Goal: Task Accomplishment & Management: Use online tool/utility

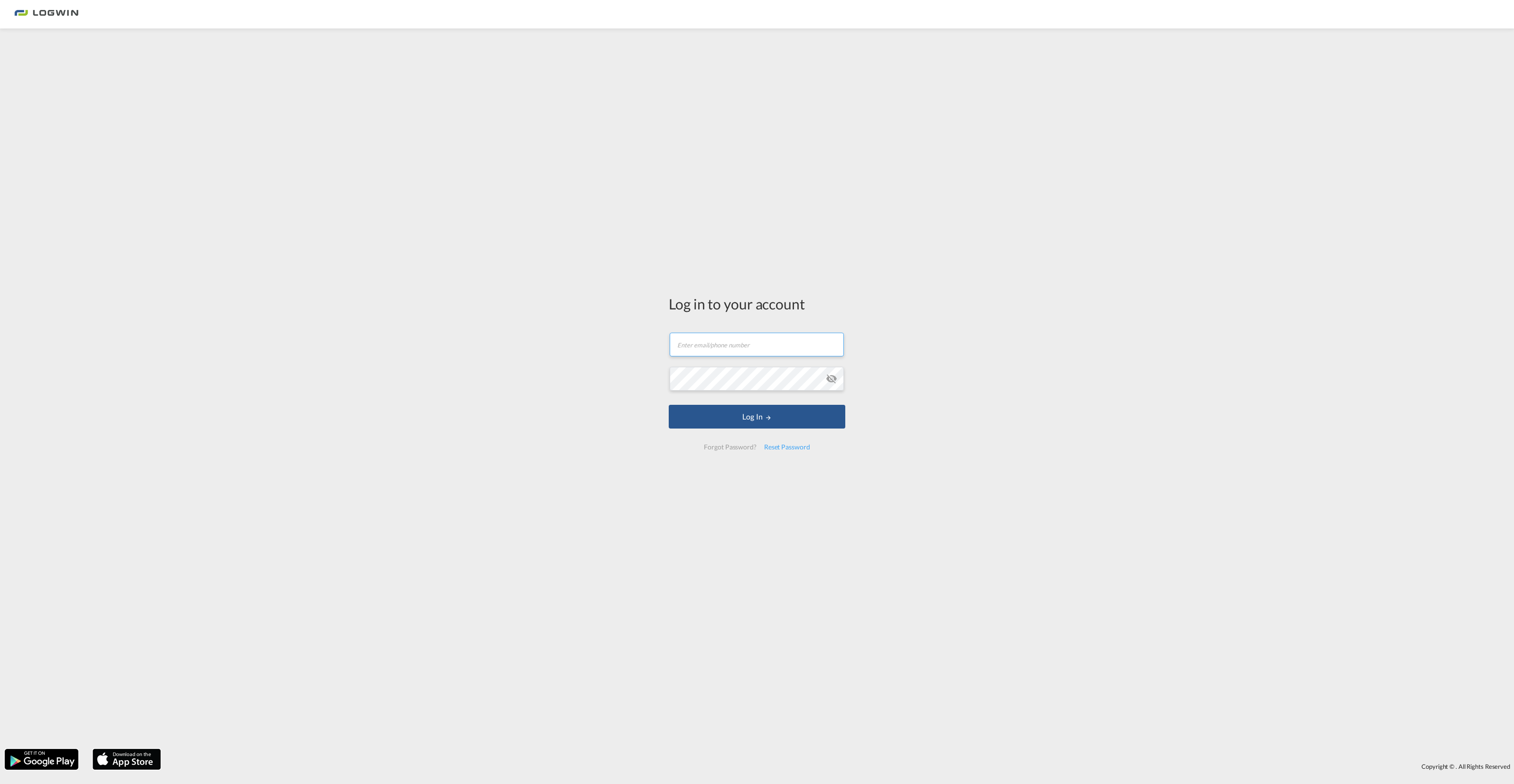
click at [698, 348] on input "text" at bounding box center [756, 344] width 174 height 24
click at [768, 344] on input "text" at bounding box center [756, 344] width 174 height 24
paste input "[PERSON_NAME][EMAIL_ADDRESS][PERSON_NAME][DOMAIN_NAME]"
type input "[PERSON_NAME][EMAIL_ADDRESS][PERSON_NAME][DOMAIN_NAME]"
click at [729, 412] on button "Log In" at bounding box center [757, 417] width 176 height 24
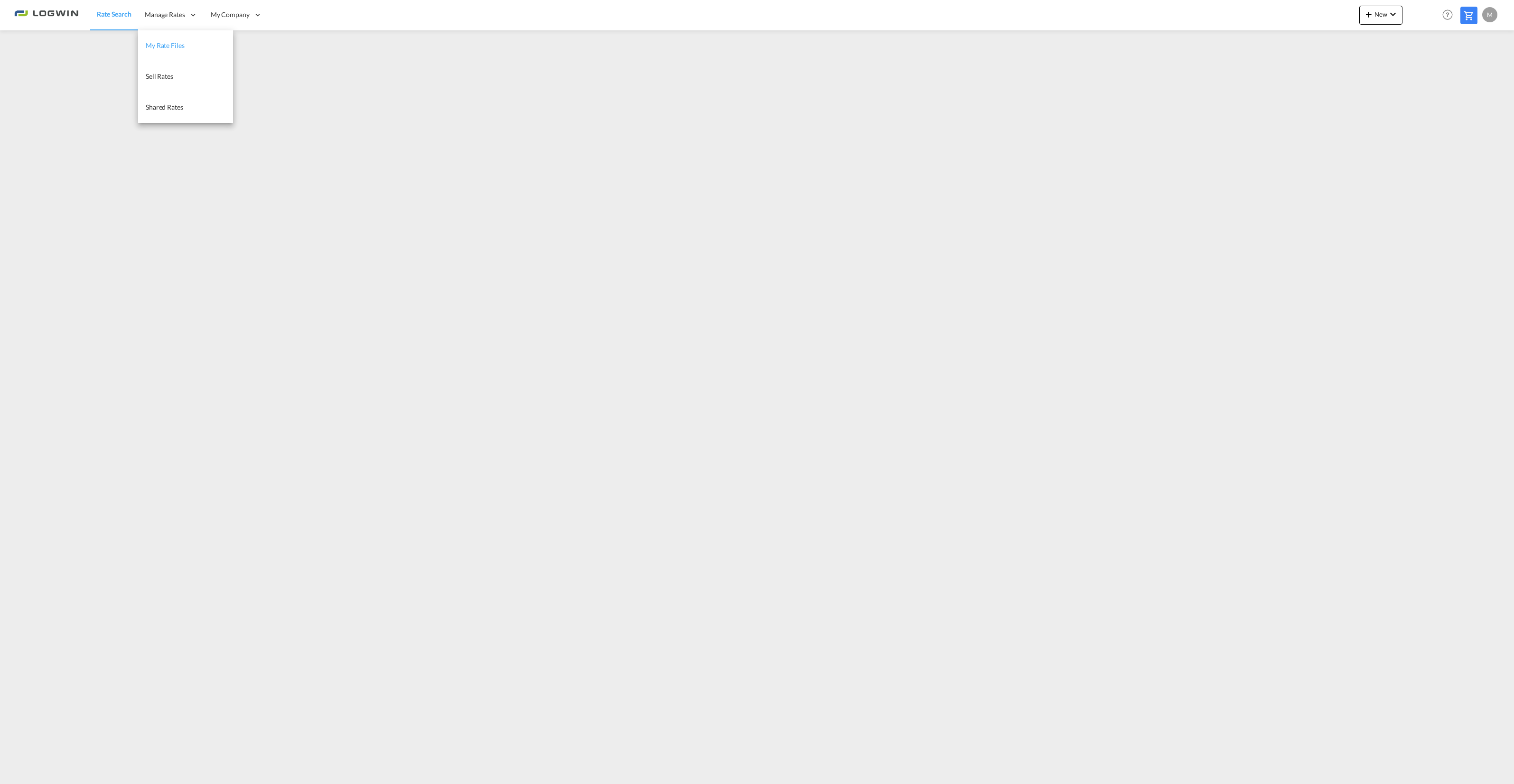
click at [169, 43] on span "My Rate Files" at bounding box center [165, 45] width 39 height 8
click at [1489, 15] on div "M" at bounding box center [1490, 15] width 15 height 15
click at [1469, 75] on button "Logout" at bounding box center [1479, 72] width 62 height 19
